Goal: Task Accomplishment & Management: Manage account settings

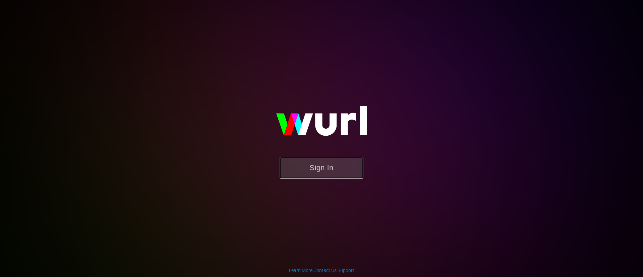
click at [338, 167] on button "Sign In" at bounding box center [321, 168] width 84 height 22
click at [341, 168] on button "Sign In" at bounding box center [321, 168] width 84 height 22
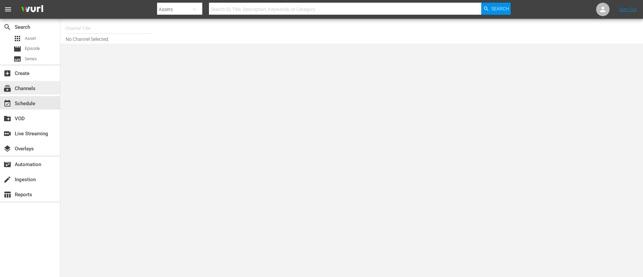
click at [41, 89] on div "subscriptions Channels" at bounding box center [30, 87] width 60 height 13
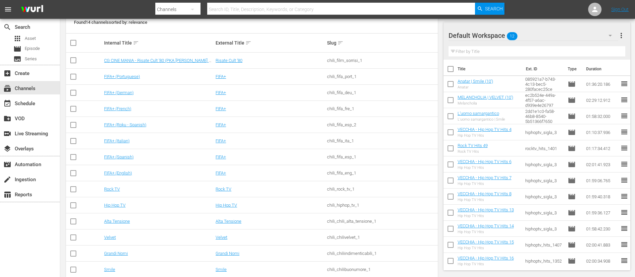
scroll to position [100, 0]
click at [116, 184] on td "Rock TV" at bounding box center [158, 188] width 111 height 16
click at [116, 187] on link "Rock TV" at bounding box center [112, 187] width 16 height 5
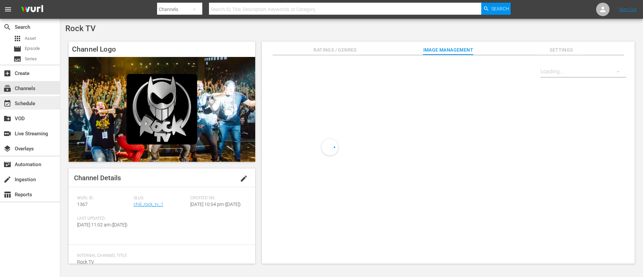
click at [32, 97] on div "event_available Schedule" at bounding box center [30, 102] width 60 height 13
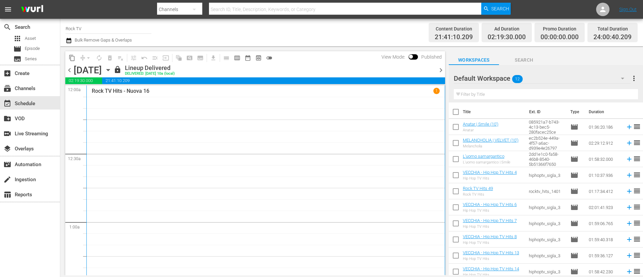
click at [69, 74] on div "chevron_left [DATE] [DATE] lock Lineup Delivered DELIVERED: [DATE] 10a (local) …" at bounding box center [254, 70] width 379 height 13
click at [68, 72] on span "chevron_left" at bounding box center [69, 70] width 8 height 8
click at [69, 73] on span "chevron_left" at bounding box center [69, 70] width 8 height 8
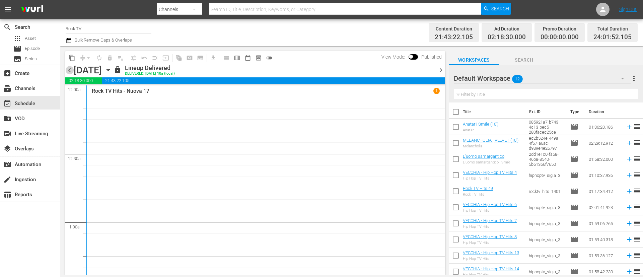
click at [69, 73] on span "chevron_left" at bounding box center [69, 70] width 8 height 8
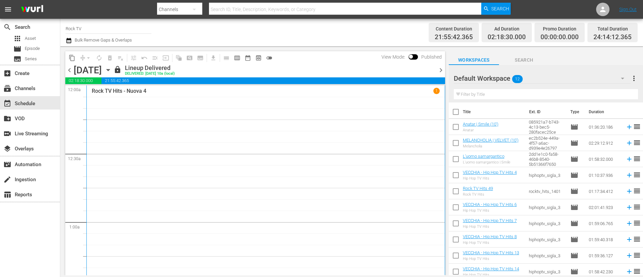
click at [69, 73] on span "chevron_left" at bounding box center [69, 70] width 8 height 8
click at [71, 71] on span "chevron_left" at bounding box center [69, 70] width 8 height 8
click at [70, 71] on span "chevron_left" at bounding box center [69, 70] width 8 height 8
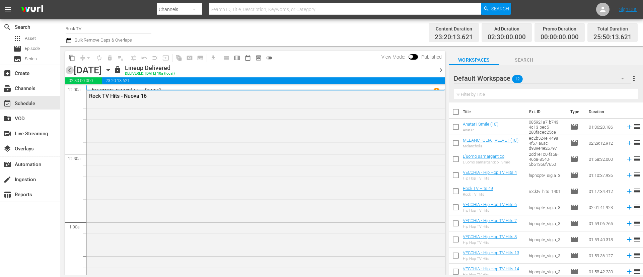
click at [68, 69] on span "chevron_left" at bounding box center [69, 70] width 8 height 8
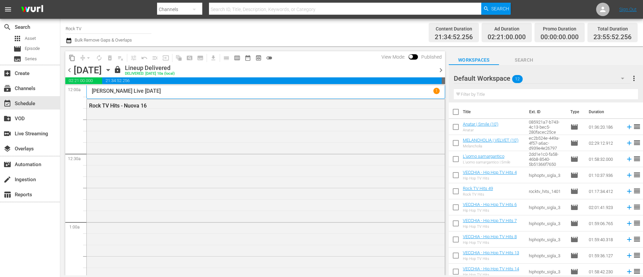
click at [70, 72] on span "chevron_left" at bounding box center [69, 70] width 8 height 8
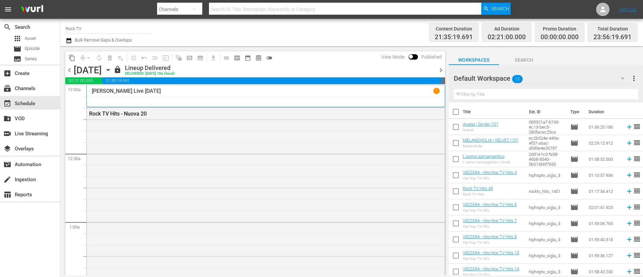
click at [437, 72] on span "chevron_right" at bounding box center [440, 70] width 8 height 8
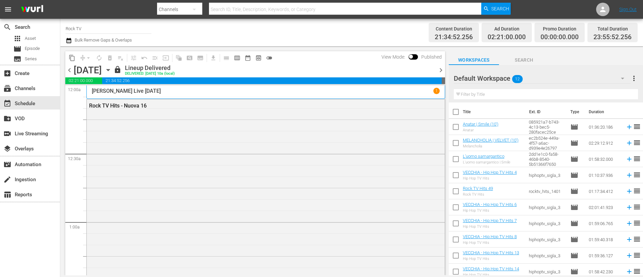
click at [70, 69] on span "chevron_left" at bounding box center [69, 70] width 8 height 8
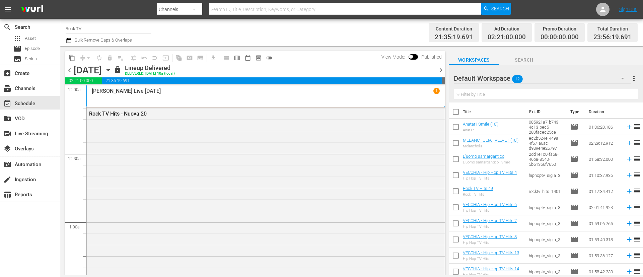
click at [78, 63] on div "content_copy compress arrow_drop_down autorenew_outlined delete_forever_outline…" at bounding box center [170, 57] width 210 height 13
click at [69, 70] on span "chevron_left" at bounding box center [69, 70] width 8 height 8
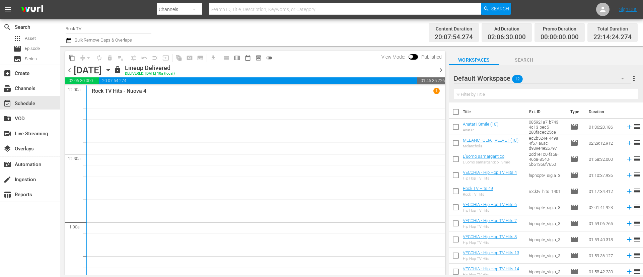
click at [66, 72] on span "chevron_left" at bounding box center [69, 70] width 8 height 8
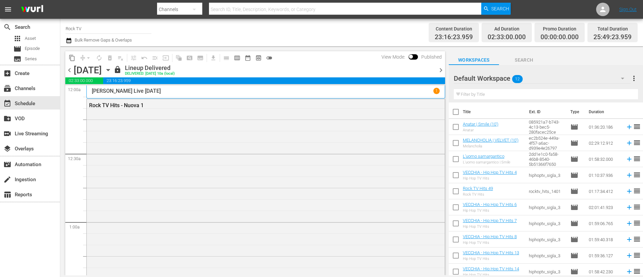
click at [67, 72] on span "chevron_left" at bounding box center [69, 70] width 8 height 8
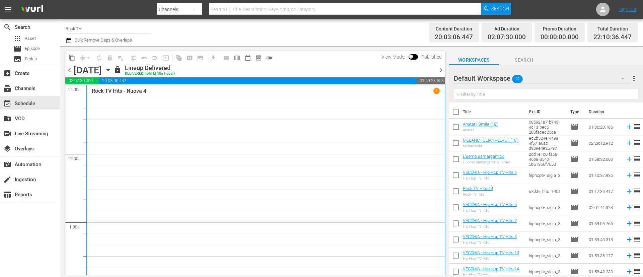
click at [67, 72] on span "chevron_left" at bounding box center [69, 70] width 8 height 8
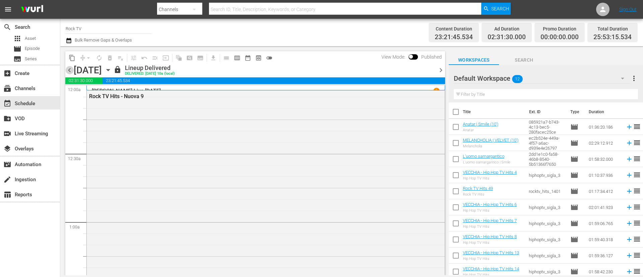
click at [67, 72] on span "chevron_left" at bounding box center [69, 70] width 8 height 8
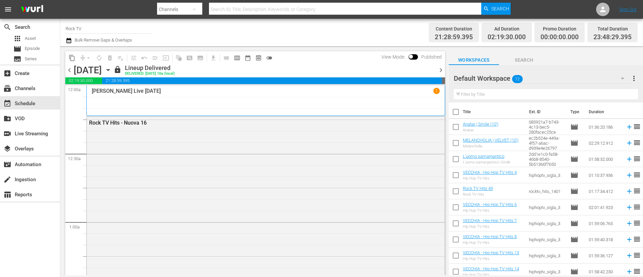
click at [67, 72] on span "chevron_left" at bounding box center [69, 70] width 8 height 8
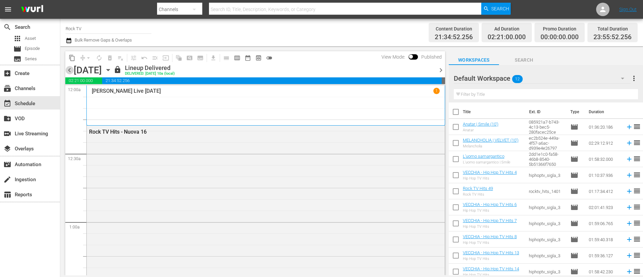
click at [67, 72] on span "chevron_left" at bounding box center [69, 70] width 8 height 8
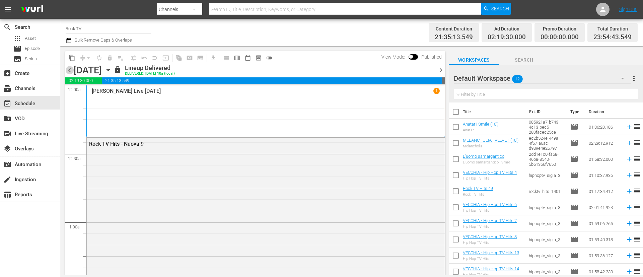
click at [67, 72] on span "chevron_left" at bounding box center [69, 70] width 8 height 8
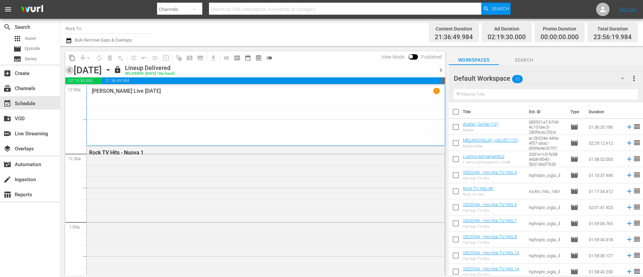
click at [67, 72] on span "chevron_left" at bounding box center [69, 70] width 8 height 8
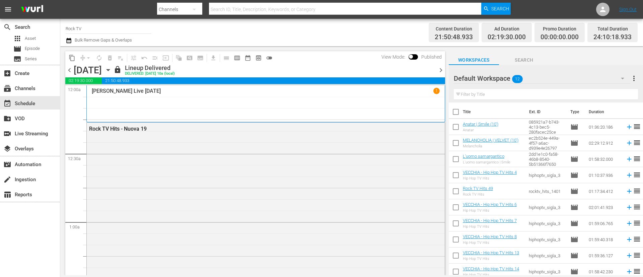
click at [68, 72] on span "chevron_left" at bounding box center [69, 70] width 8 height 8
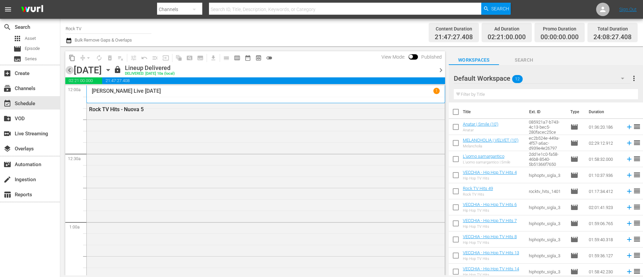
click at [68, 72] on span "chevron_left" at bounding box center [69, 70] width 8 height 8
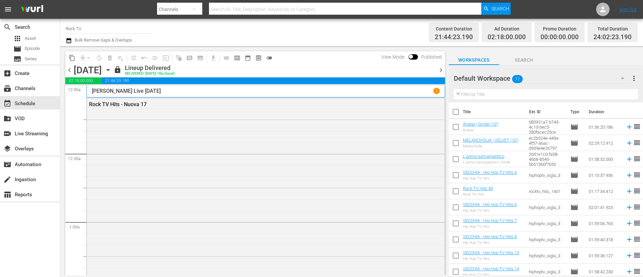
click at [68, 72] on span "chevron_left" at bounding box center [69, 70] width 8 height 8
click at [70, 71] on span "chevron_left" at bounding box center [69, 70] width 8 height 8
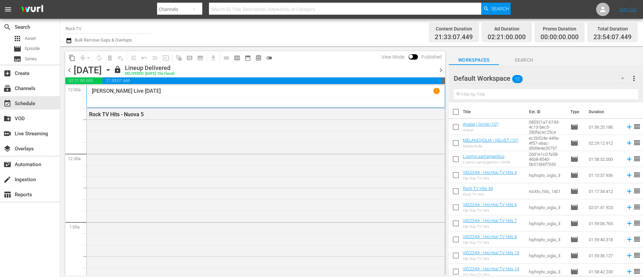
click at [70, 71] on span "chevron_left" at bounding box center [69, 70] width 8 height 8
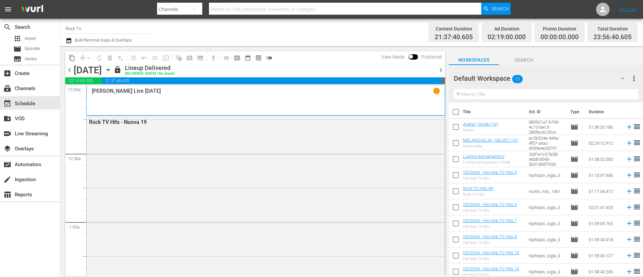
click at [70, 71] on span "chevron_left" at bounding box center [69, 70] width 8 height 8
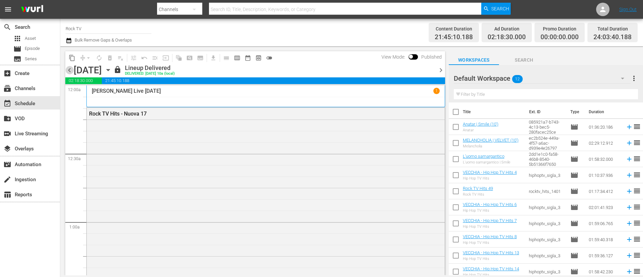
click at [70, 71] on span "chevron_left" at bounding box center [69, 70] width 8 height 8
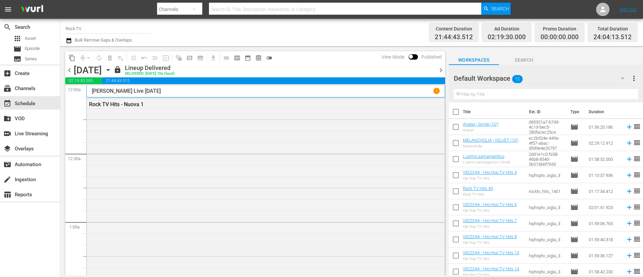
click at [441, 68] on span "chevron_right" at bounding box center [440, 70] width 8 height 8
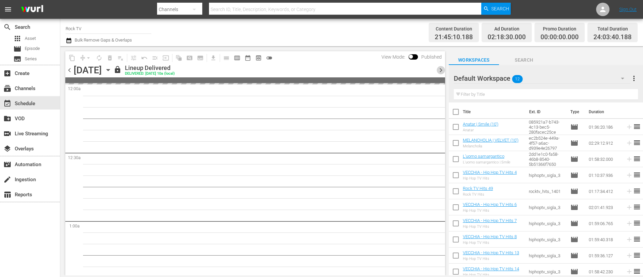
click at [441, 68] on span "chevron_right" at bounding box center [440, 70] width 8 height 8
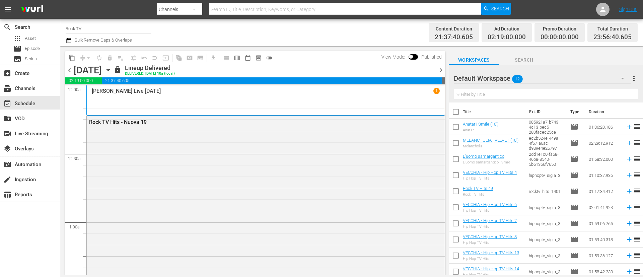
click at [441, 68] on span "chevron_right" at bounding box center [440, 70] width 8 height 8
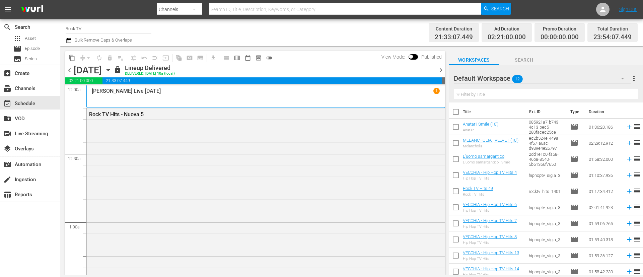
click at [69, 73] on span "chevron_left" at bounding box center [69, 70] width 8 height 8
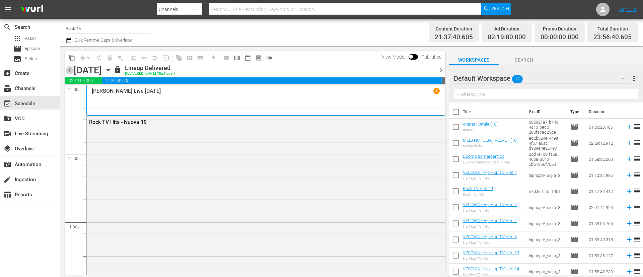
click at [69, 72] on span "chevron_left" at bounding box center [69, 70] width 8 height 8
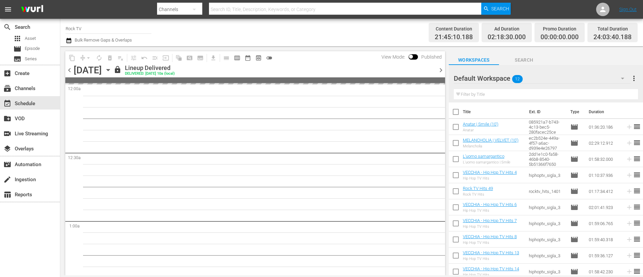
click at [69, 72] on span "chevron_left" at bounding box center [69, 70] width 8 height 8
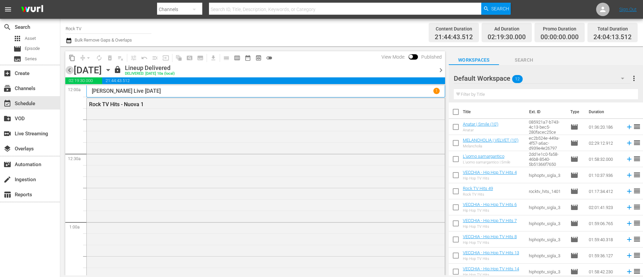
click at [68, 72] on span "chevron_left" at bounding box center [69, 70] width 8 height 8
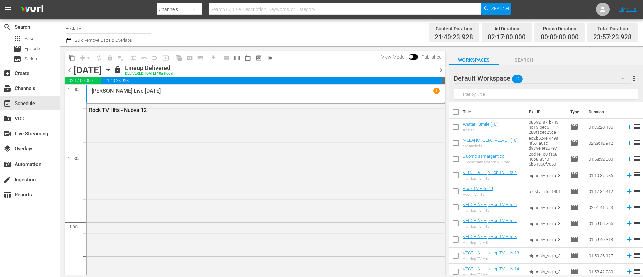
click at [69, 72] on span "chevron_left" at bounding box center [69, 70] width 8 height 8
click at [68, 71] on span "chevron_left" at bounding box center [69, 70] width 8 height 8
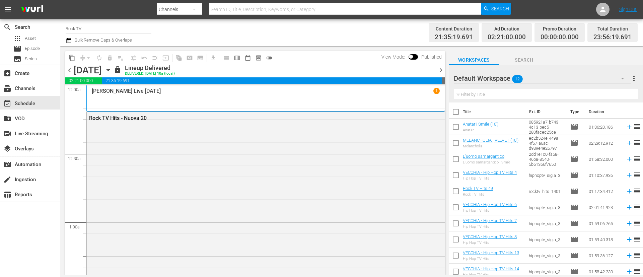
click at [68, 70] on span "chevron_left" at bounding box center [69, 70] width 8 height 8
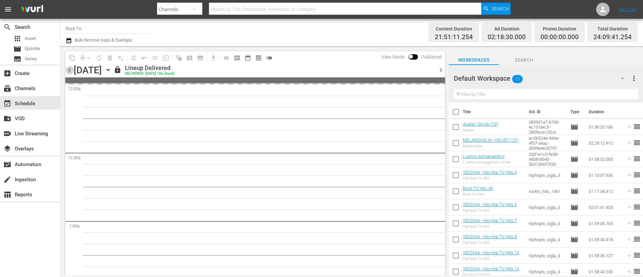
click at [68, 70] on span "chevron_left" at bounding box center [69, 70] width 8 height 8
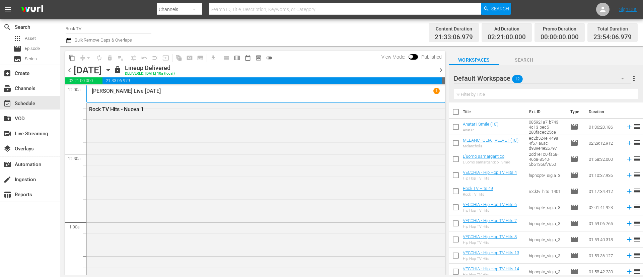
click at [74, 70] on div "[DATE]" at bounding box center [88, 70] width 28 height 11
click at [72, 70] on span "chevron_left" at bounding box center [69, 70] width 8 height 8
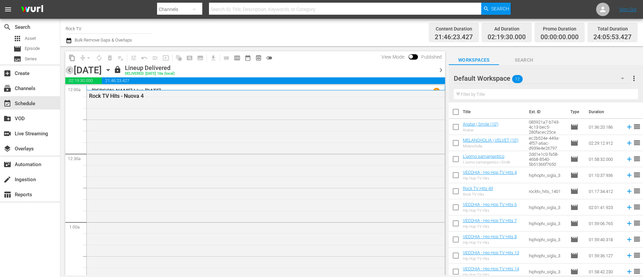
click at [72, 70] on span "chevron_left" at bounding box center [69, 70] width 8 height 8
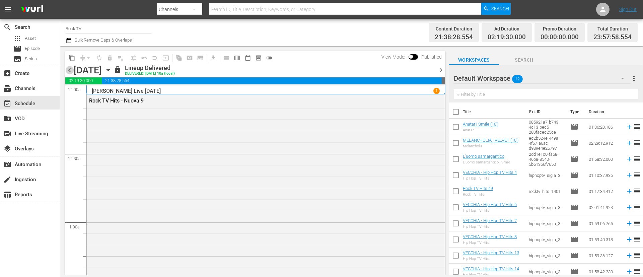
click at [72, 70] on span "chevron_left" at bounding box center [69, 70] width 8 height 8
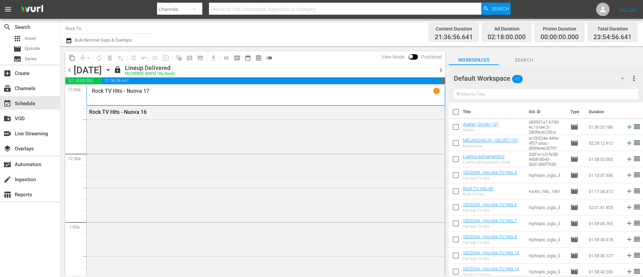
click at [69, 72] on span "chevron_left" at bounding box center [69, 70] width 8 height 8
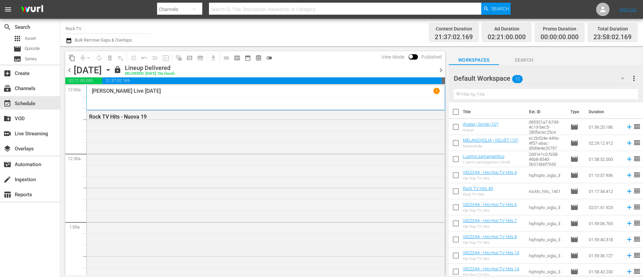
click at [71, 69] on span "chevron_left" at bounding box center [69, 70] width 8 height 8
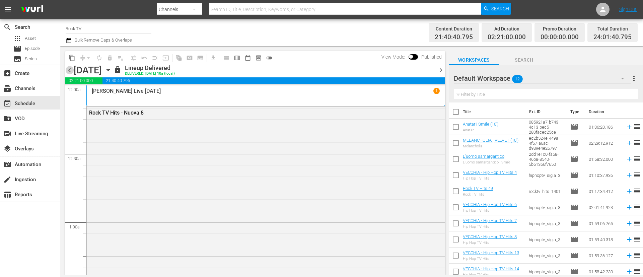
click at [70, 71] on span "chevron_left" at bounding box center [69, 70] width 8 height 8
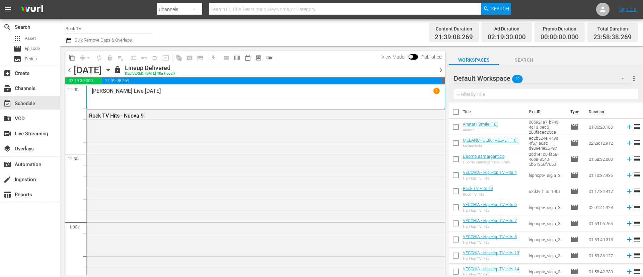
click at [70, 72] on span "chevron_left" at bounding box center [69, 70] width 8 height 8
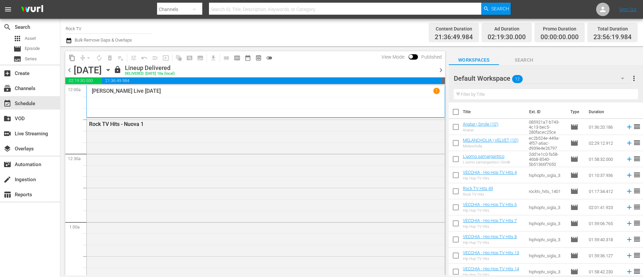
click at [70, 72] on span "chevron_left" at bounding box center [69, 70] width 8 height 8
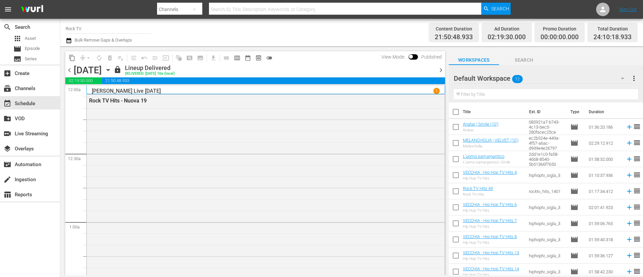
click at [70, 72] on span "chevron_left" at bounding box center [69, 70] width 8 height 8
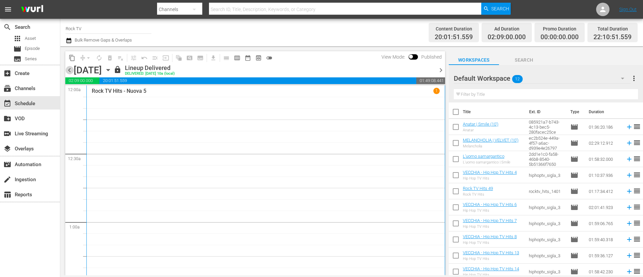
click at [68, 70] on span "chevron_left" at bounding box center [69, 70] width 8 height 8
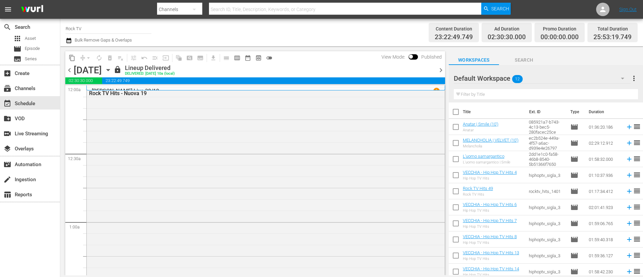
click at [68, 70] on span "chevron_left" at bounding box center [69, 70] width 8 height 8
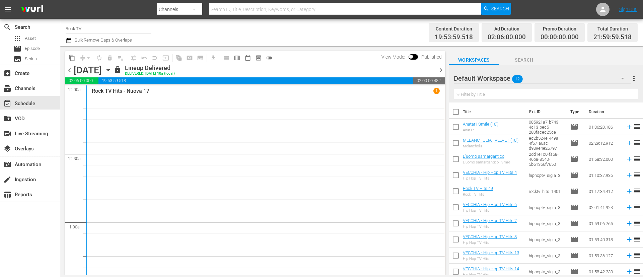
click at [72, 69] on span "chevron_left" at bounding box center [69, 70] width 8 height 8
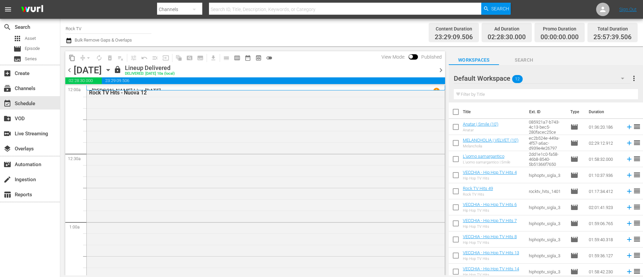
click at [68, 70] on span "chevron_left" at bounding box center [69, 70] width 8 height 8
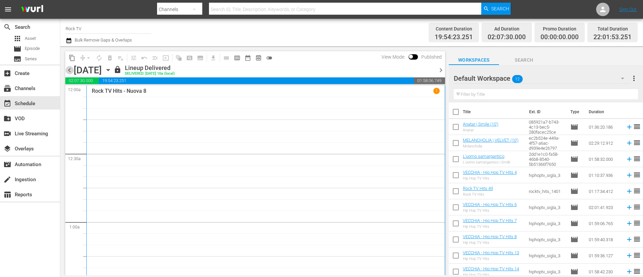
click at [70, 69] on span "chevron_left" at bounding box center [69, 70] width 8 height 8
click at [68, 69] on span "chevron_left" at bounding box center [69, 70] width 8 height 8
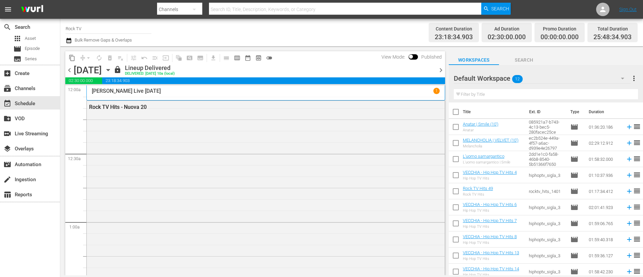
click at [68, 69] on span "chevron_left" at bounding box center [69, 70] width 8 height 8
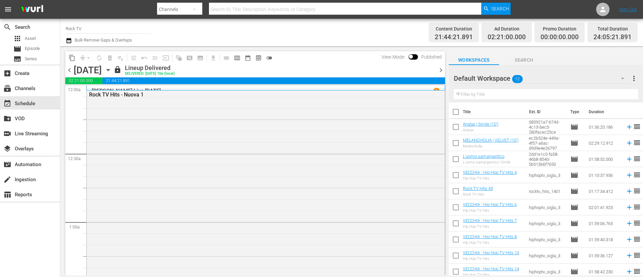
click at [68, 69] on span "chevron_left" at bounding box center [69, 70] width 8 height 8
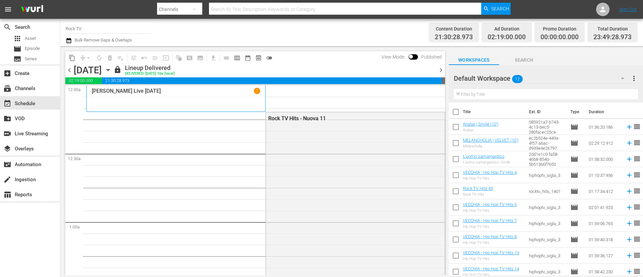
click at [441, 67] on span "chevron_right" at bounding box center [440, 70] width 8 height 8
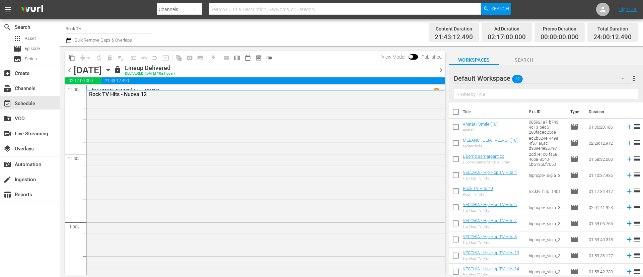
click at [441, 67] on span "chevron_right" at bounding box center [440, 70] width 8 height 8
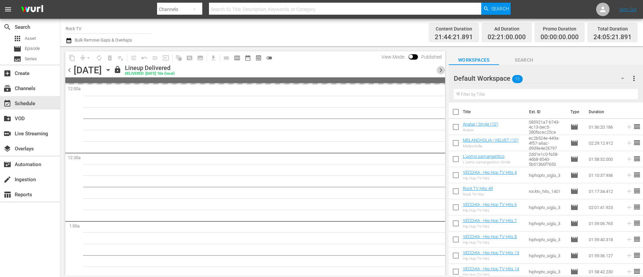
click at [441, 67] on span "chevron_right" at bounding box center [440, 70] width 8 height 8
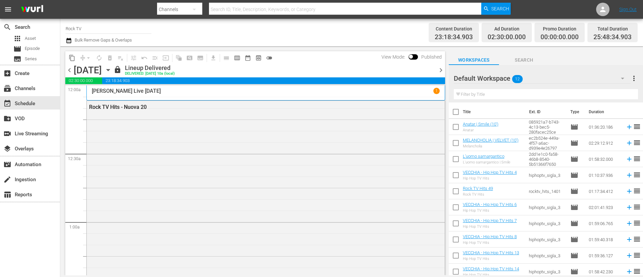
click at [70, 73] on span "chevron_left" at bounding box center [69, 70] width 8 height 8
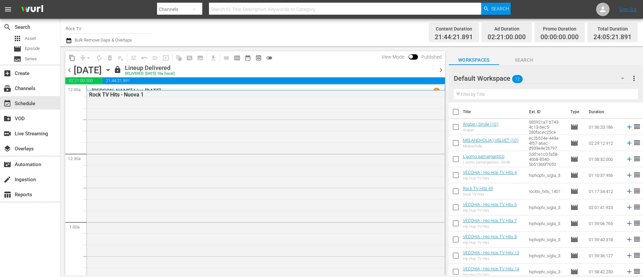
click at [68, 69] on span "chevron_left" at bounding box center [69, 70] width 8 height 8
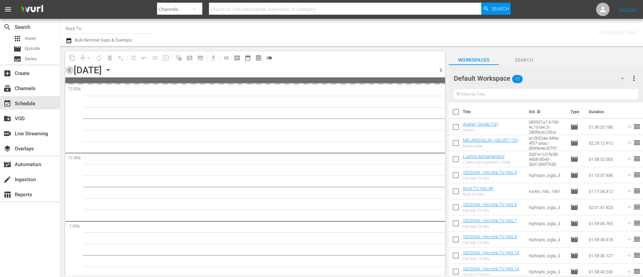
click at [69, 69] on span "chevron_left" at bounding box center [69, 70] width 8 height 8
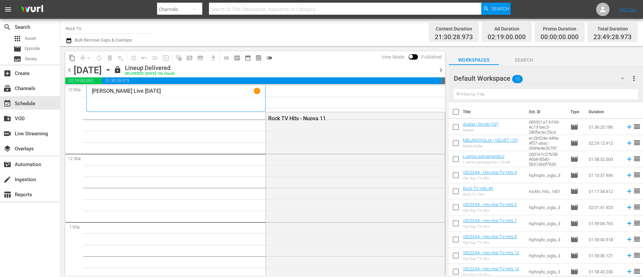
click at [441, 69] on span "chevron_right" at bounding box center [440, 70] width 8 height 8
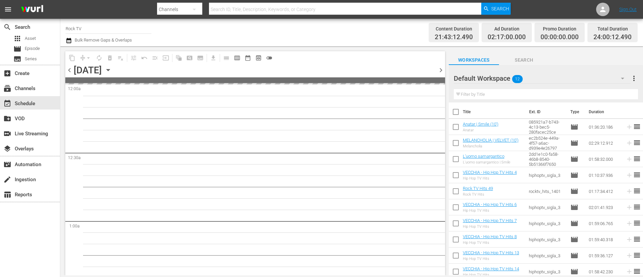
click at [438, 72] on span "chevron_right" at bounding box center [440, 70] width 8 height 8
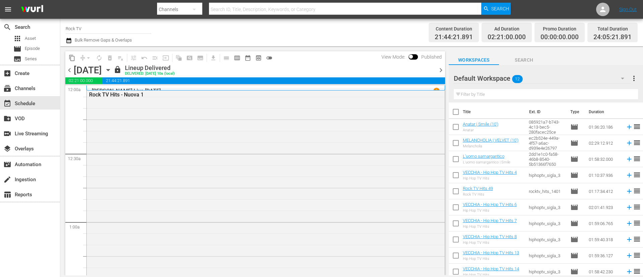
click at [70, 70] on span "chevron_left" at bounding box center [69, 70] width 8 height 8
click at [437, 69] on span "chevron_right" at bounding box center [440, 70] width 8 height 8
click at [442, 68] on span "chevron_right" at bounding box center [440, 70] width 8 height 8
